Goal: Find specific page/section: Find specific page/section

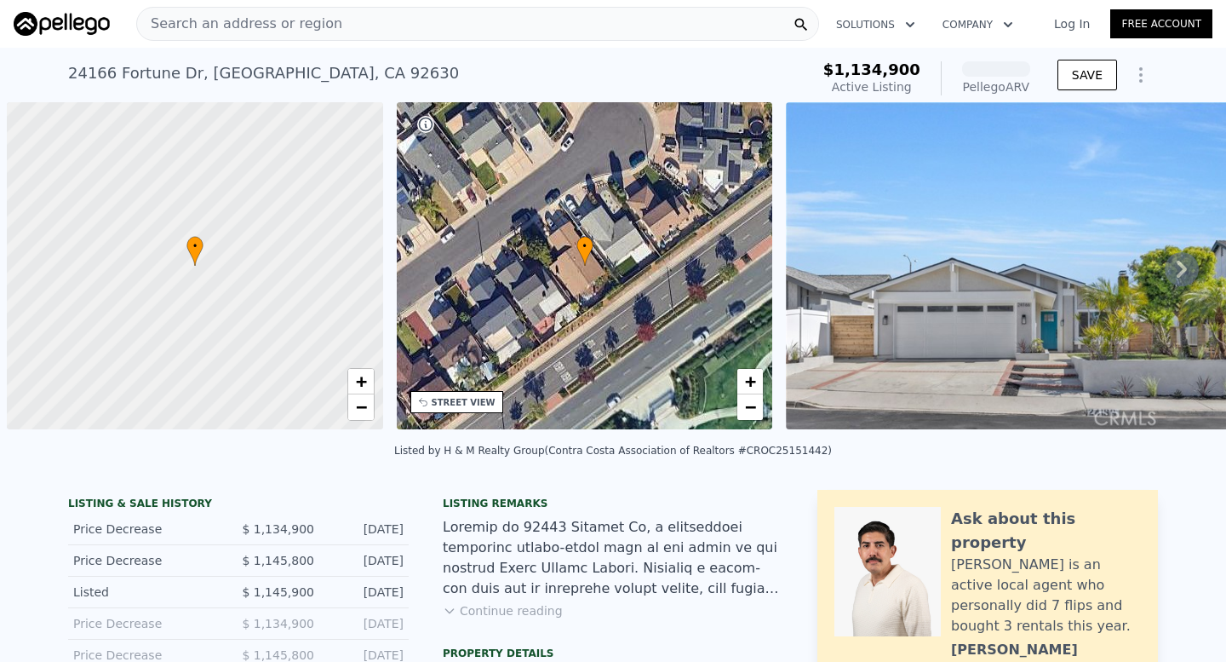
scroll to position [0, 7]
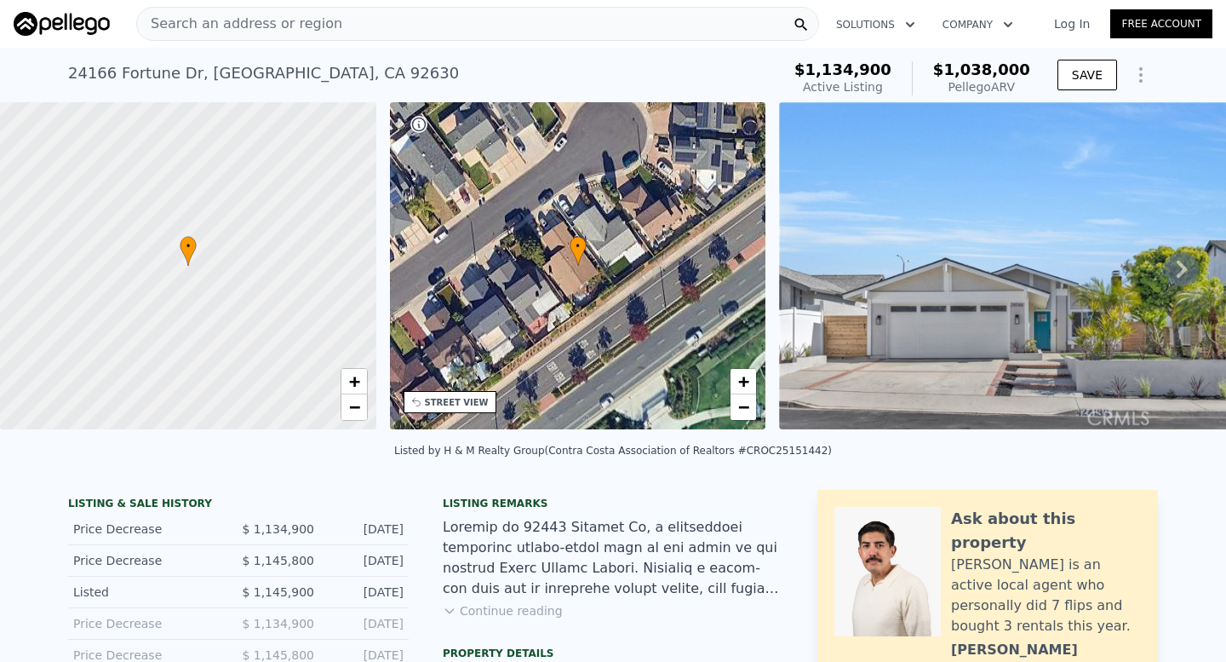
click at [1179, 250] on div "• + − • + − STREET VIEW Loading... SATELLITE VIEW" at bounding box center [613, 268] width 1226 height 333
click at [1191, 261] on icon at bounding box center [1182, 269] width 34 height 34
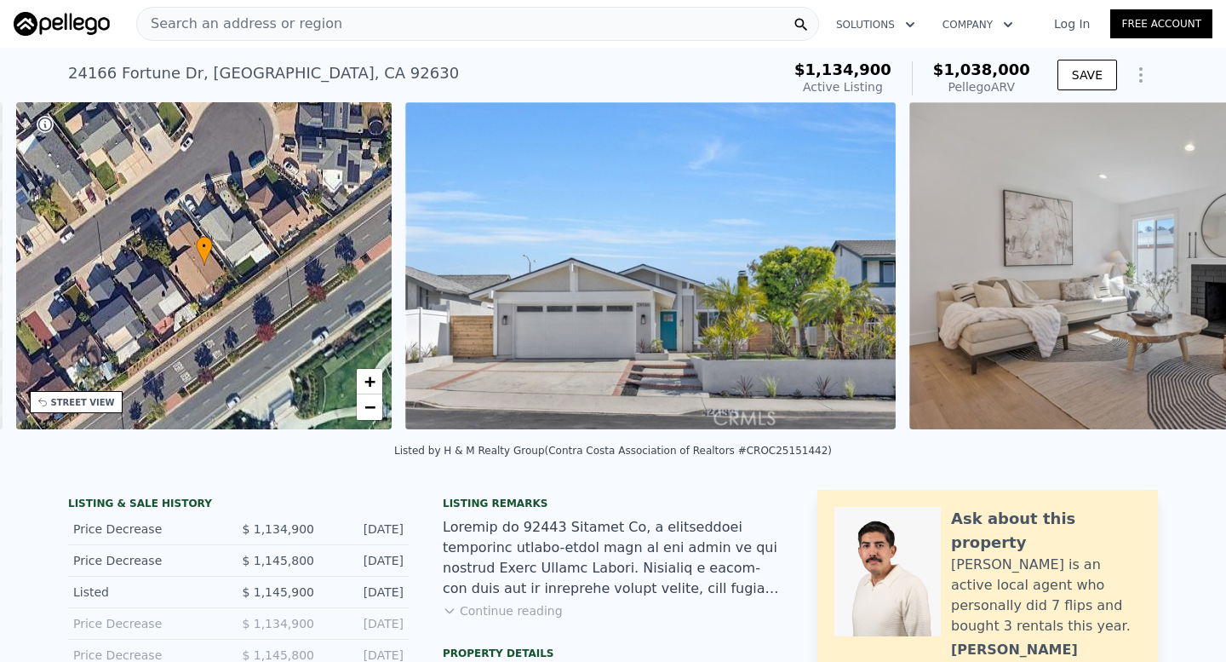
click at [1191, 261] on img at bounding box center [1154, 265] width 491 height 327
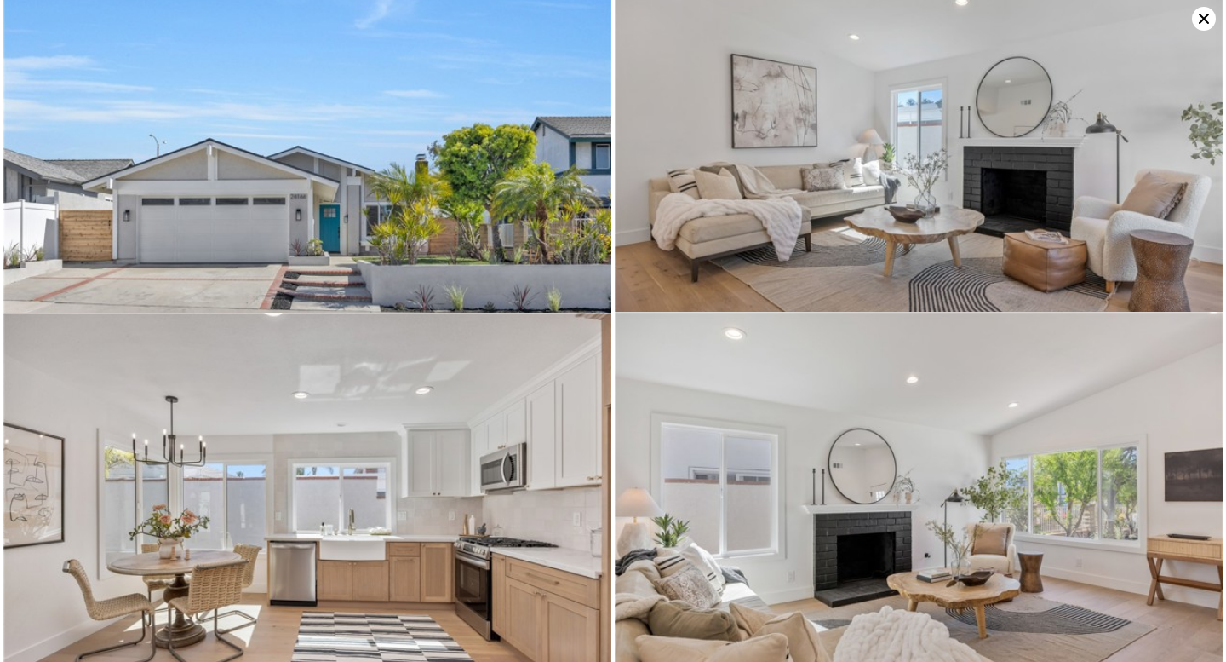
scroll to position [0, 0]
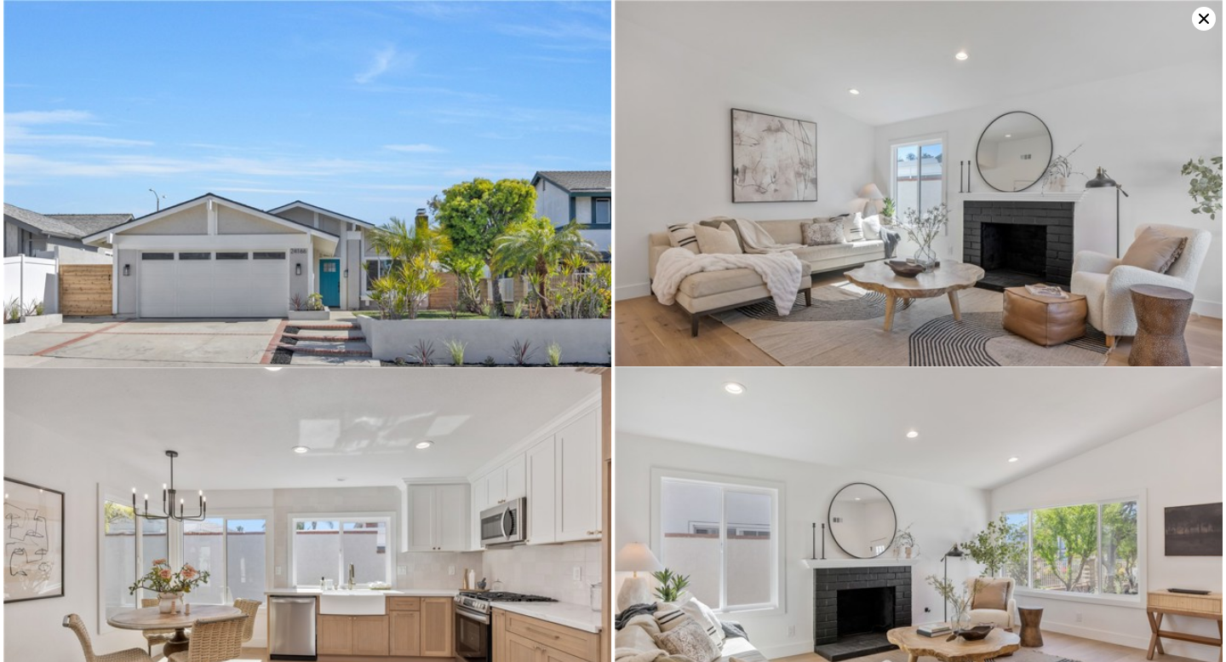
click at [1201, 13] on icon at bounding box center [1204, 19] width 24 height 24
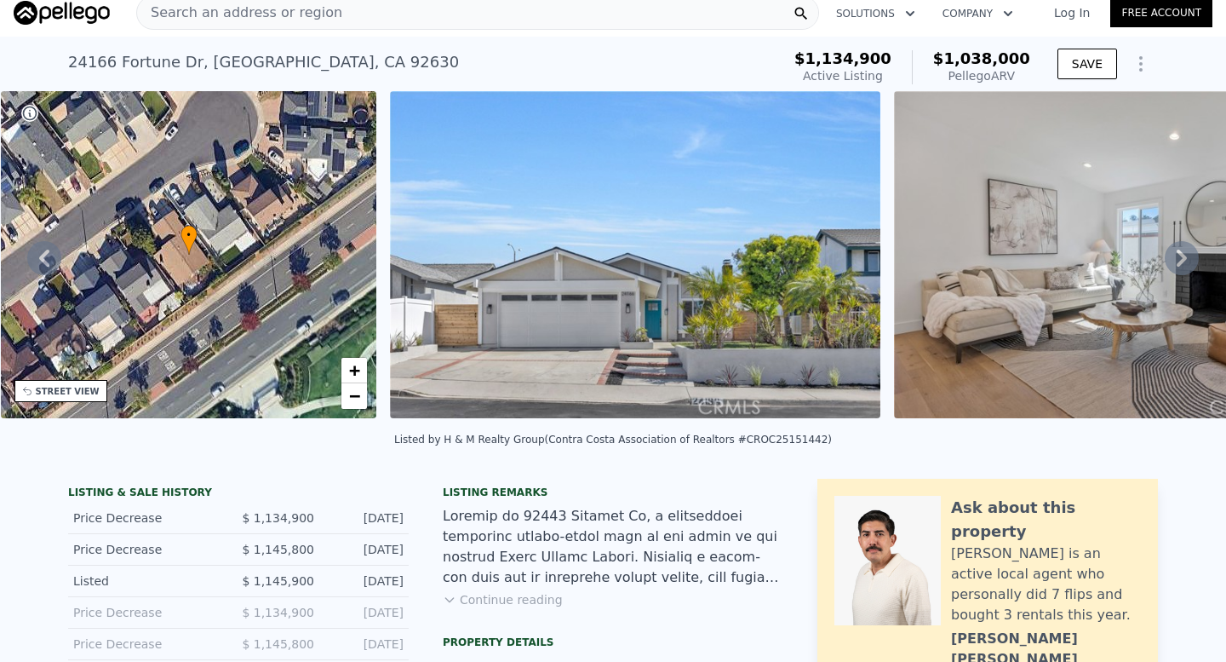
scroll to position [12, 0]
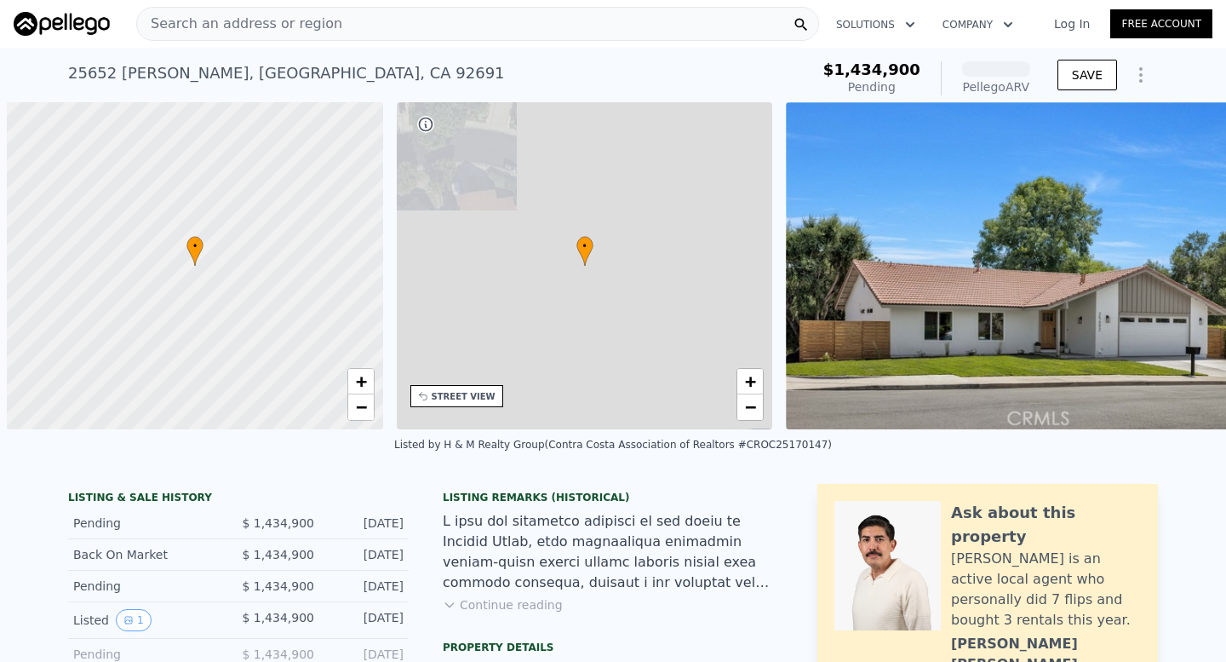
scroll to position [0, 7]
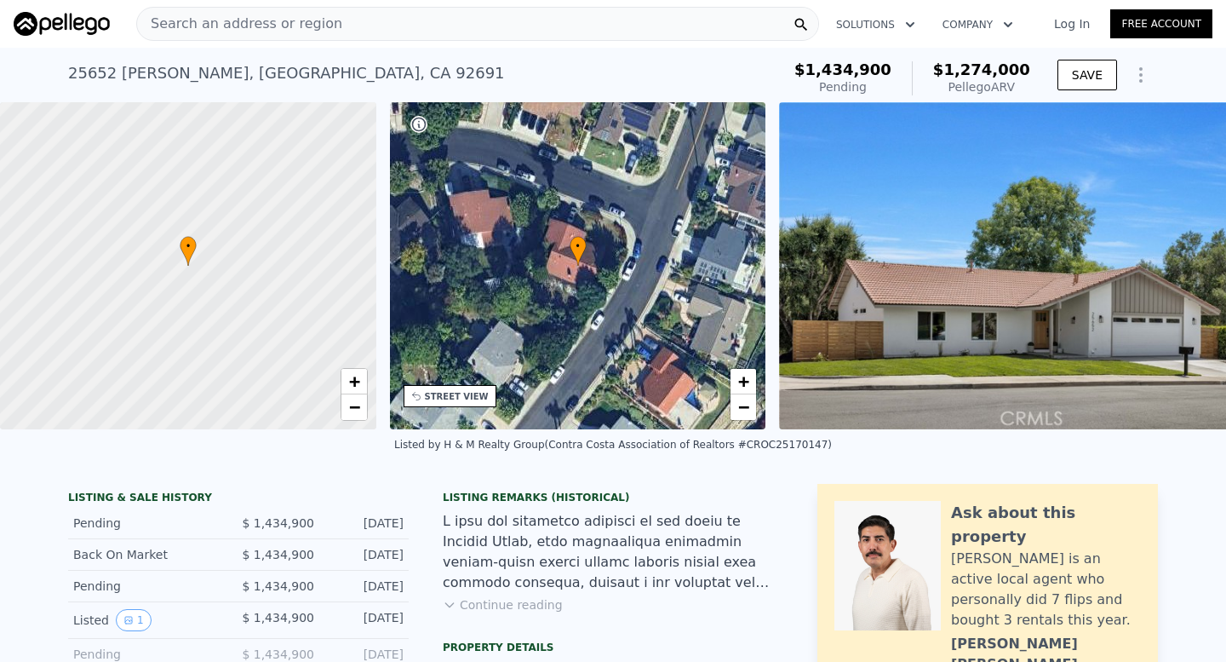
click at [405, 24] on div "Search an address or region" at bounding box center [477, 24] width 683 height 34
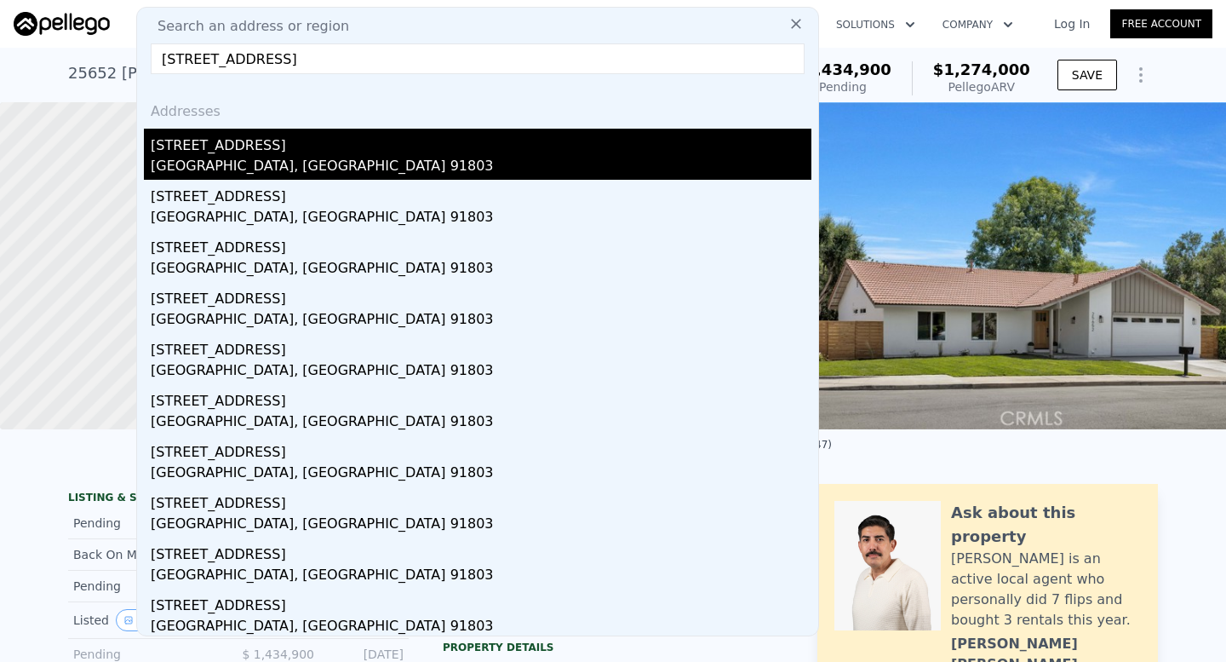
type input "[STREET_ADDRESS]"
click at [370, 148] on div "[STREET_ADDRESS]" at bounding box center [481, 142] width 661 height 27
